Goal: Check status: Check status

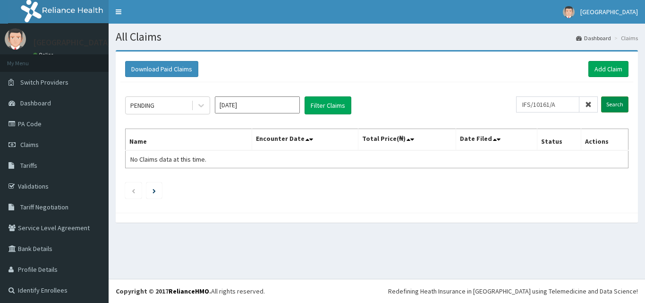
click at [613, 104] on input "Search" at bounding box center [615, 104] width 27 height 16
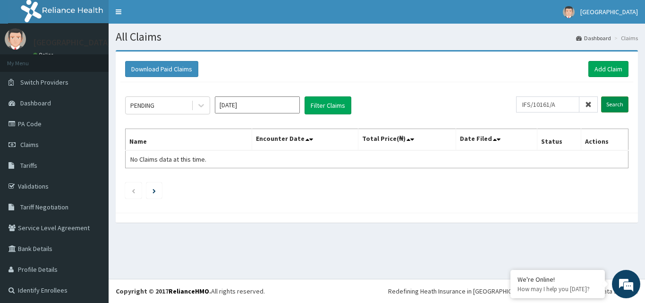
click at [613, 104] on input "Search" at bounding box center [615, 104] width 27 height 16
click at [527, 107] on input "IFS/10161/A" at bounding box center [547, 104] width 63 height 16
type input "IFS/10161/A"
click at [608, 100] on input "Search" at bounding box center [615, 104] width 27 height 16
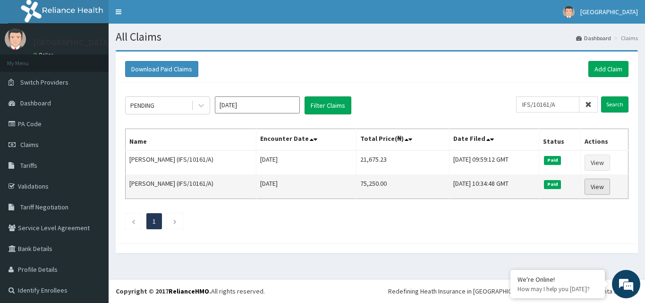
click at [604, 181] on link "View" at bounding box center [598, 187] width 26 height 16
